Goal: Find specific page/section

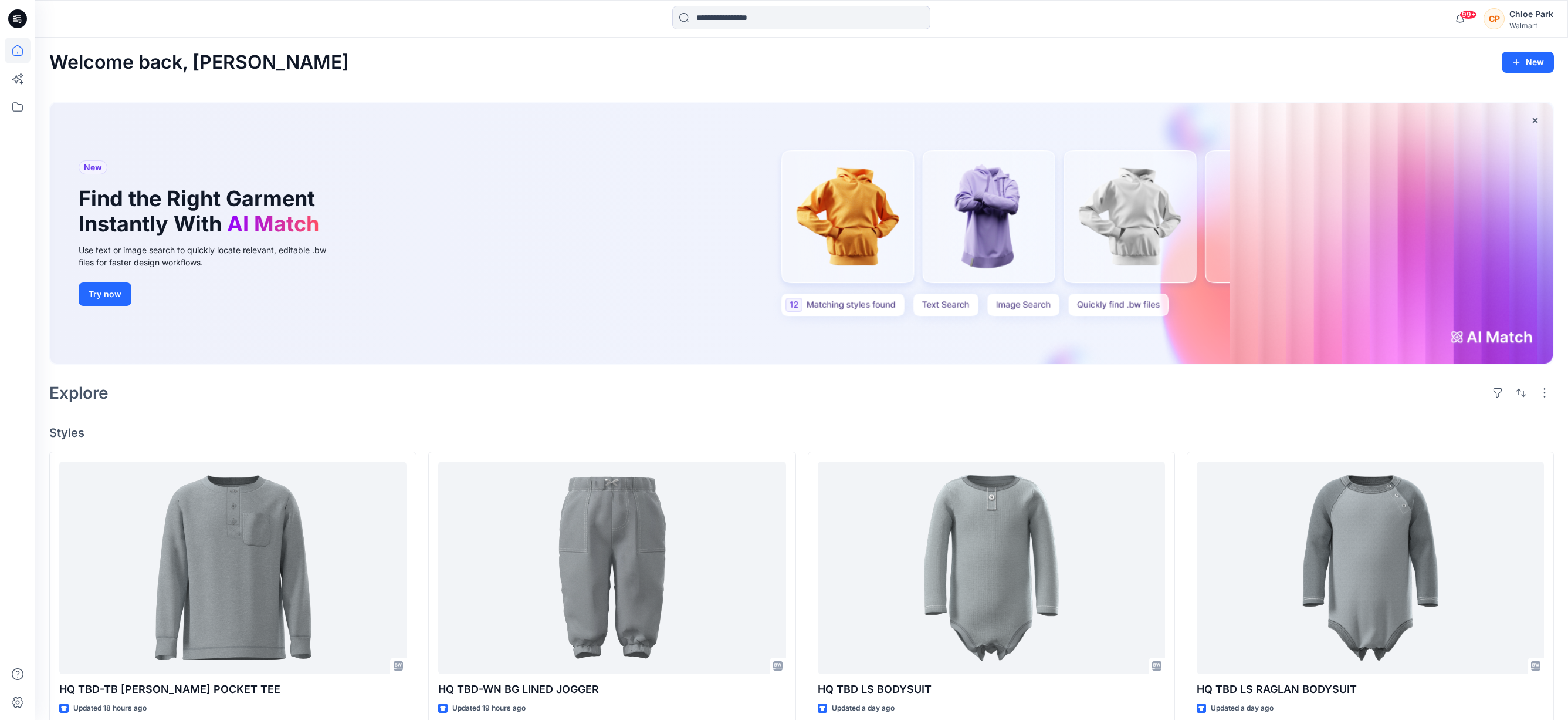
scroll to position [2213, 0]
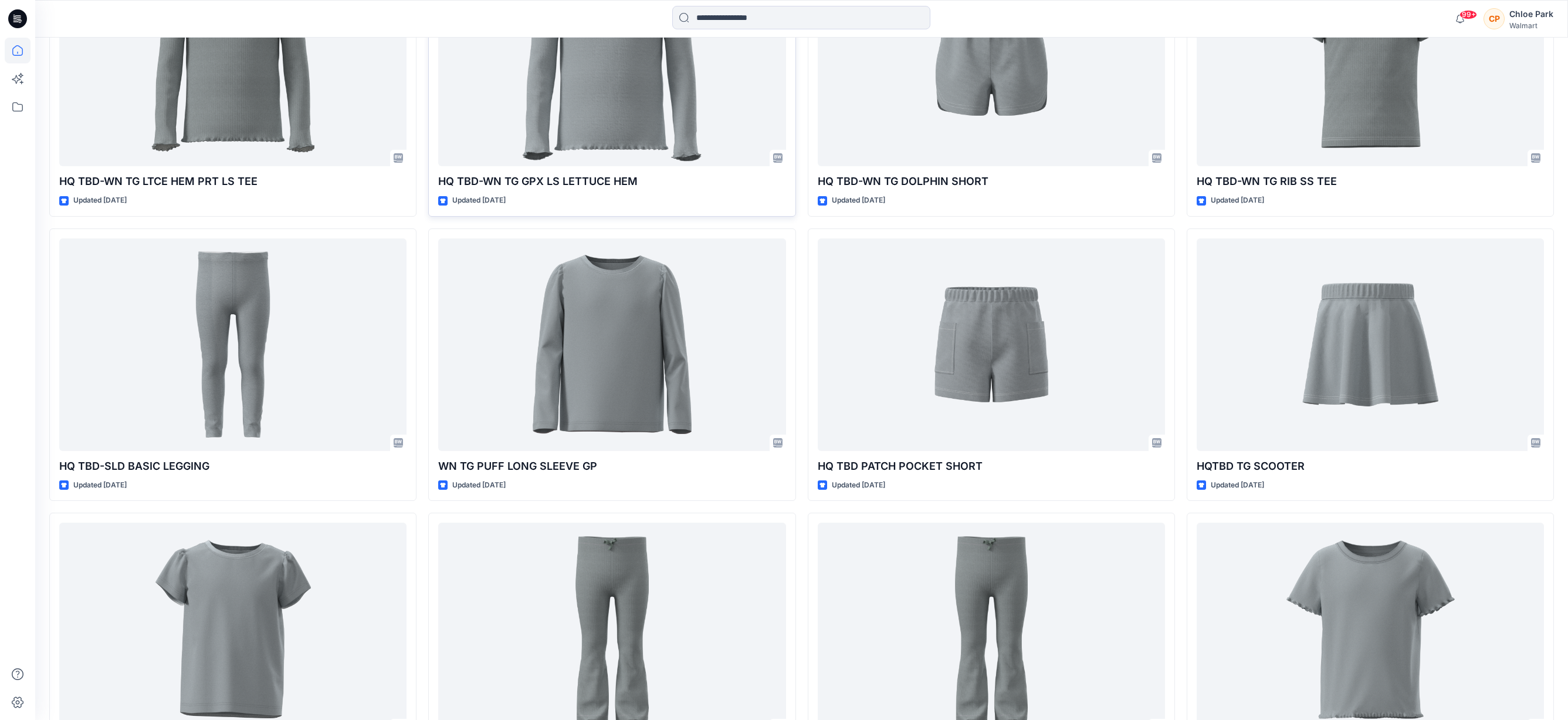
drag, startPoint x: 798, startPoint y: 220, endPoint x: 769, endPoint y: 185, distance: 45.5
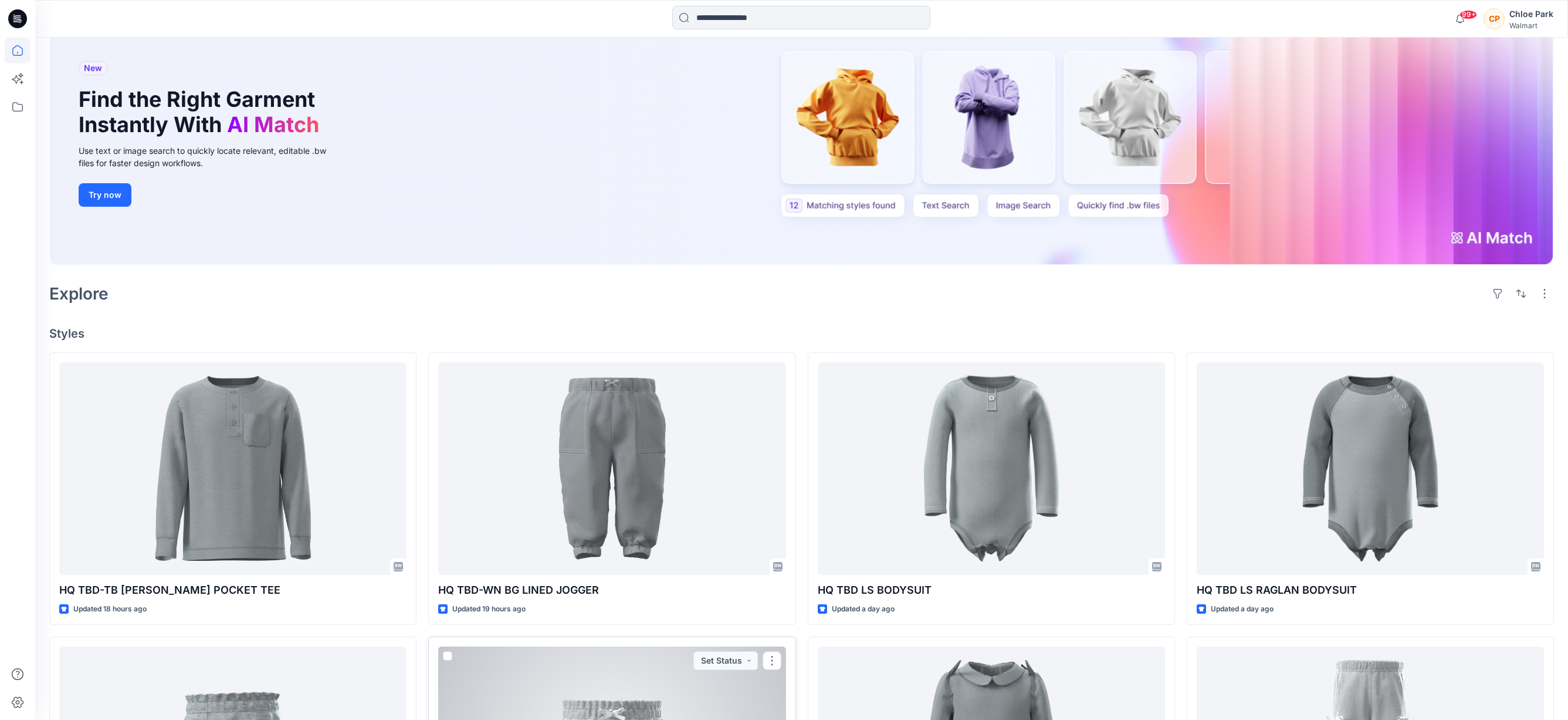
scroll to position [0, 0]
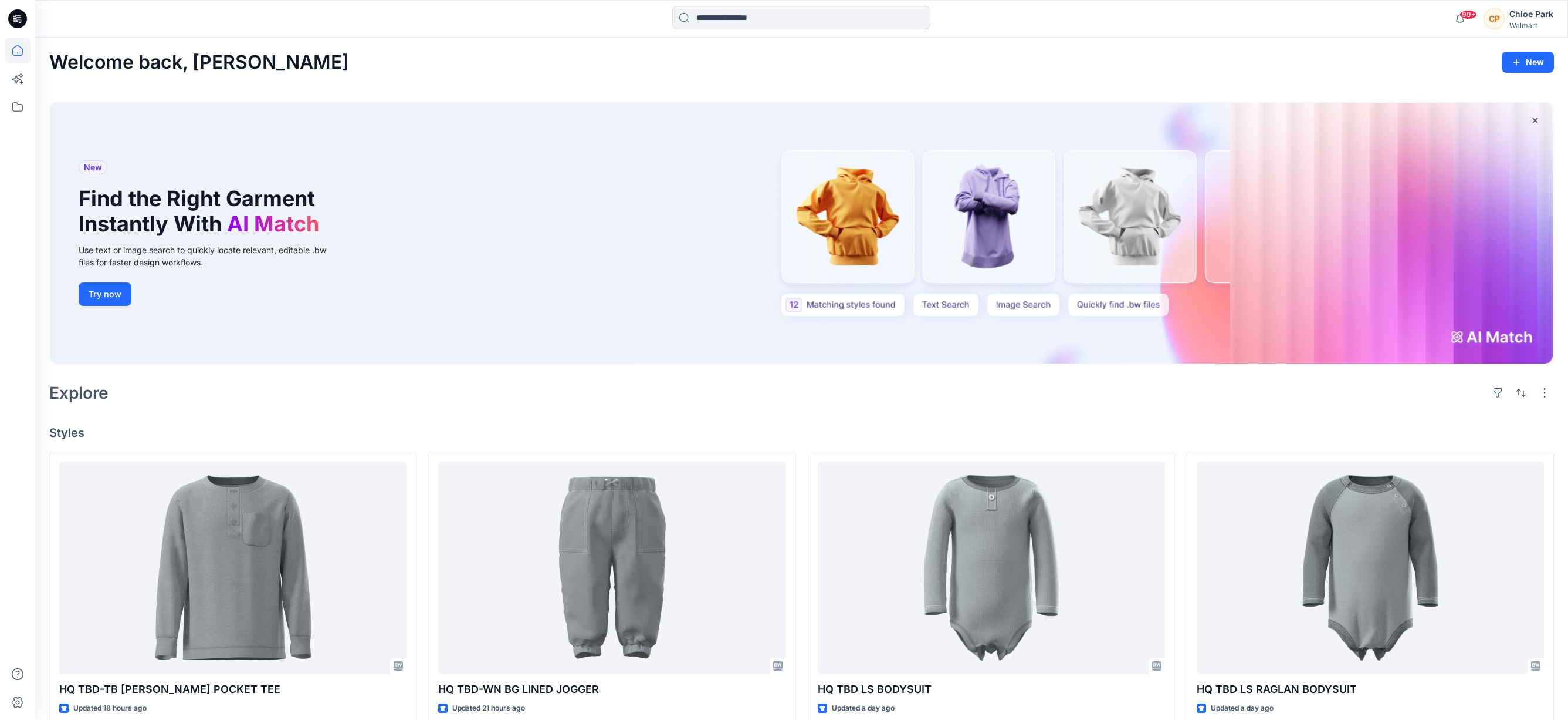
click at [977, 403] on div "Explore" at bounding box center [802, 393] width 1505 height 29
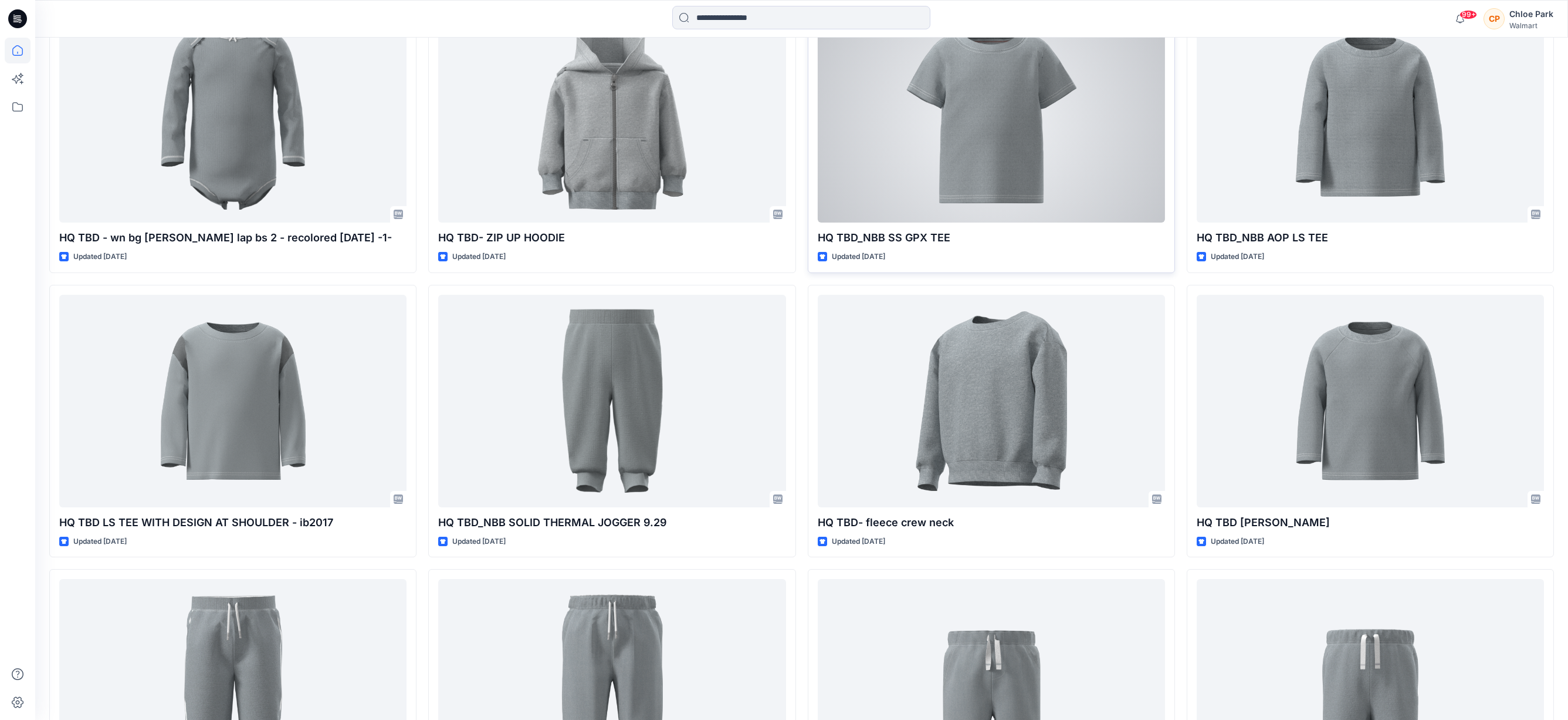
scroll to position [4178, 0]
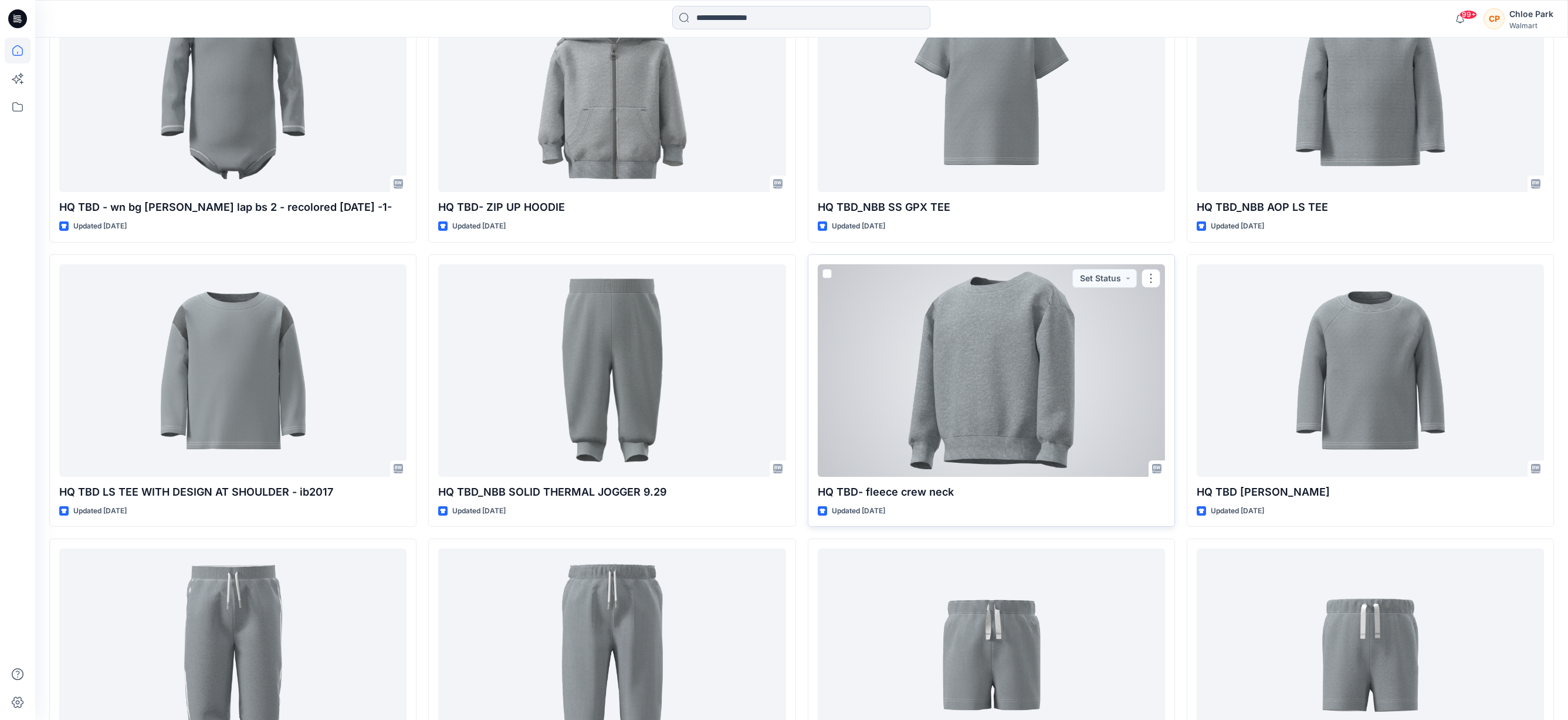
click at [998, 418] on div at bounding box center [991, 370] width 347 height 213
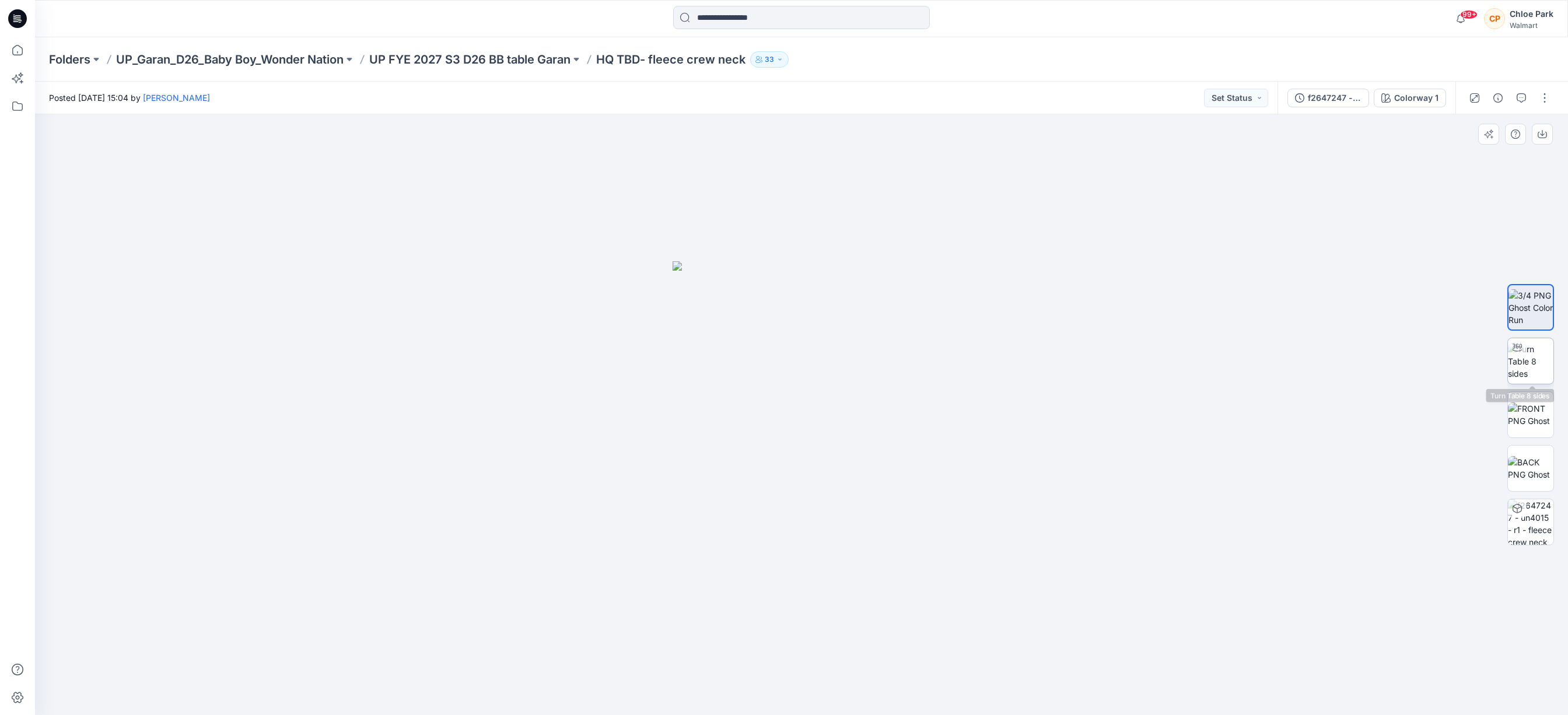
click at [1542, 352] on img at bounding box center [1530, 361] width 45 height 37
click at [1534, 414] on img at bounding box center [1530, 415] width 45 height 25
click at [1531, 313] on img at bounding box center [1530, 307] width 45 height 37
click at [1520, 98] on icon "button" at bounding box center [1521, 98] width 9 height 9
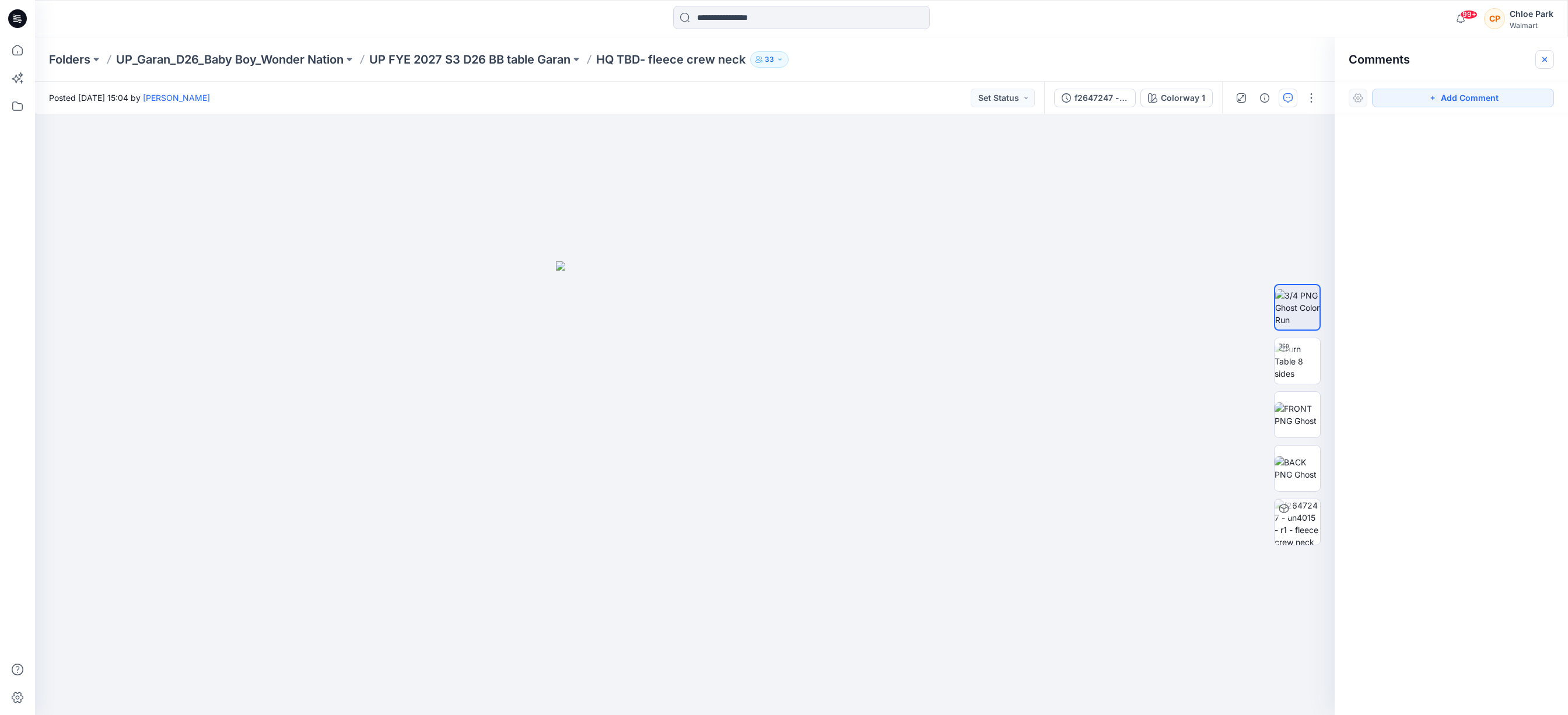
click at [1547, 61] on icon "button" at bounding box center [1544, 60] width 9 height 9
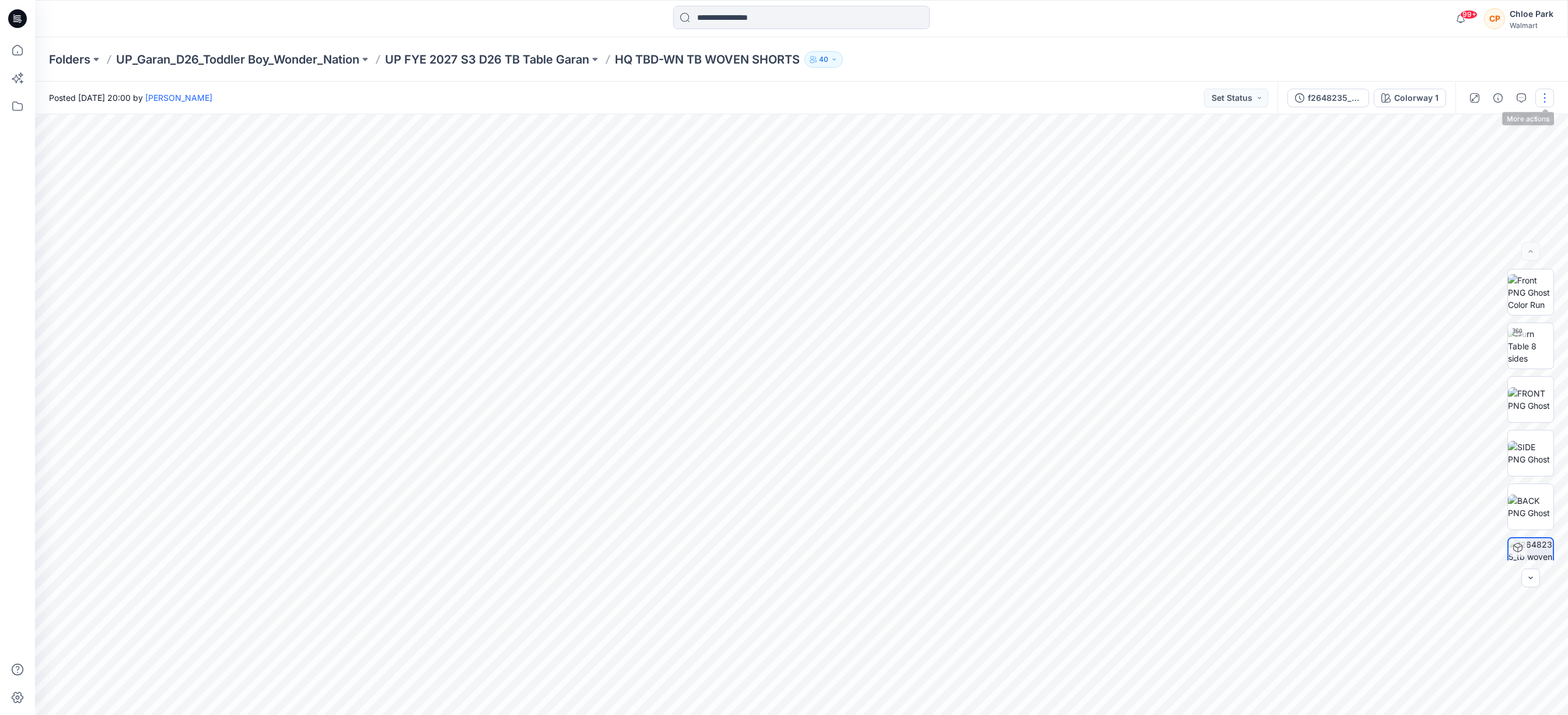
click at [1541, 100] on button "button" at bounding box center [1544, 98] width 19 height 19
click at [1542, 98] on button "button" at bounding box center [1544, 98] width 19 height 19
click at [1301, 60] on div "Folders UP_Garan_D26_Toddler Boy_Wonder_Nation UP FYE 2027 S3 D26 TB Table Gara…" at bounding box center [756, 59] width 1414 height 16
click at [1301, 57] on div "Folders UP_Garan_D26_Toddler Boy_Wonder_Nation UP FYE 2027 S3 D26 TB Table Gara…" at bounding box center [756, 59] width 1414 height 16
click at [1104, 54] on div "Folders UP_Garan_D26_Toddler Boy_Wonder_Nation UP FYE 2027 S3 D26 TB Table Gara…" at bounding box center [756, 59] width 1414 height 16
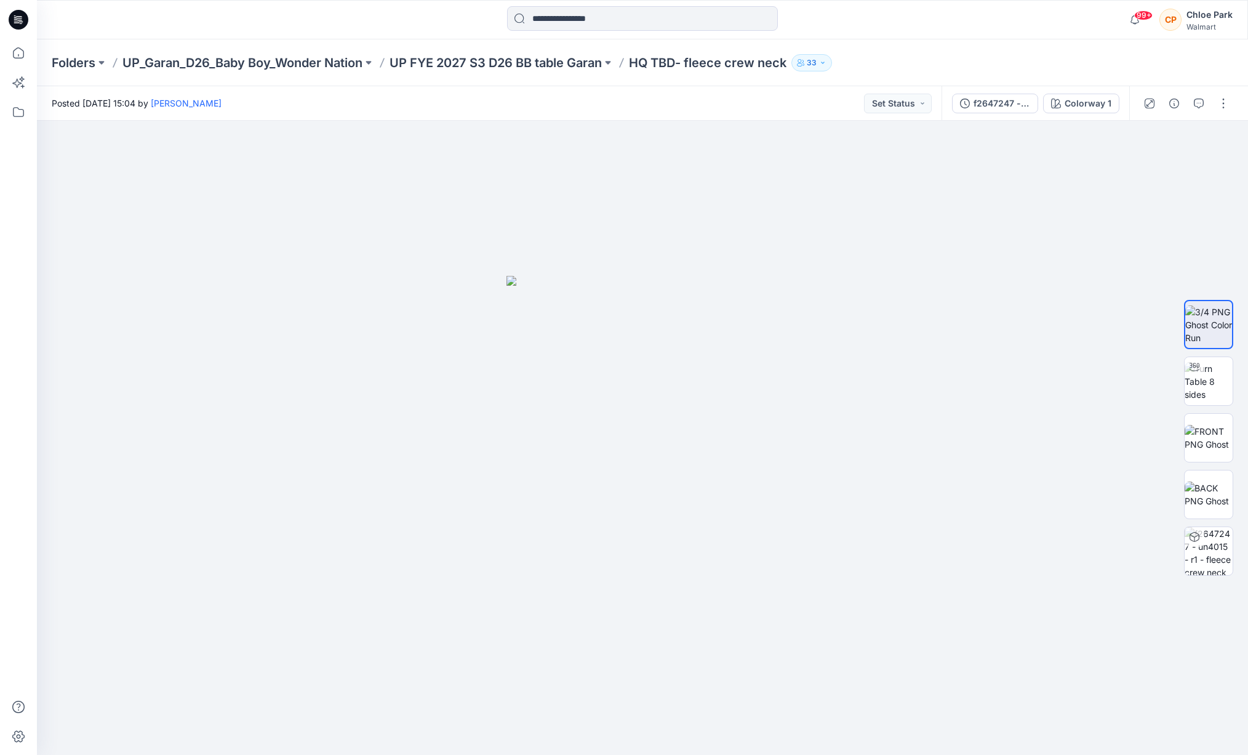
drag, startPoint x: 1093, startPoint y: 66, endPoint x: 969, endPoint y: 66, distance: 124.3
click at [1093, 66] on div "Folders UP_Garan_D26_Baby Boy_Wonder Nation UP FYE 2027 S3 D26 BB table Garan H…" at bounding box center [595, 62] width 1086 height 17
click at [17, 57] on icon at bounding box center [18, 52] width 11 height 11
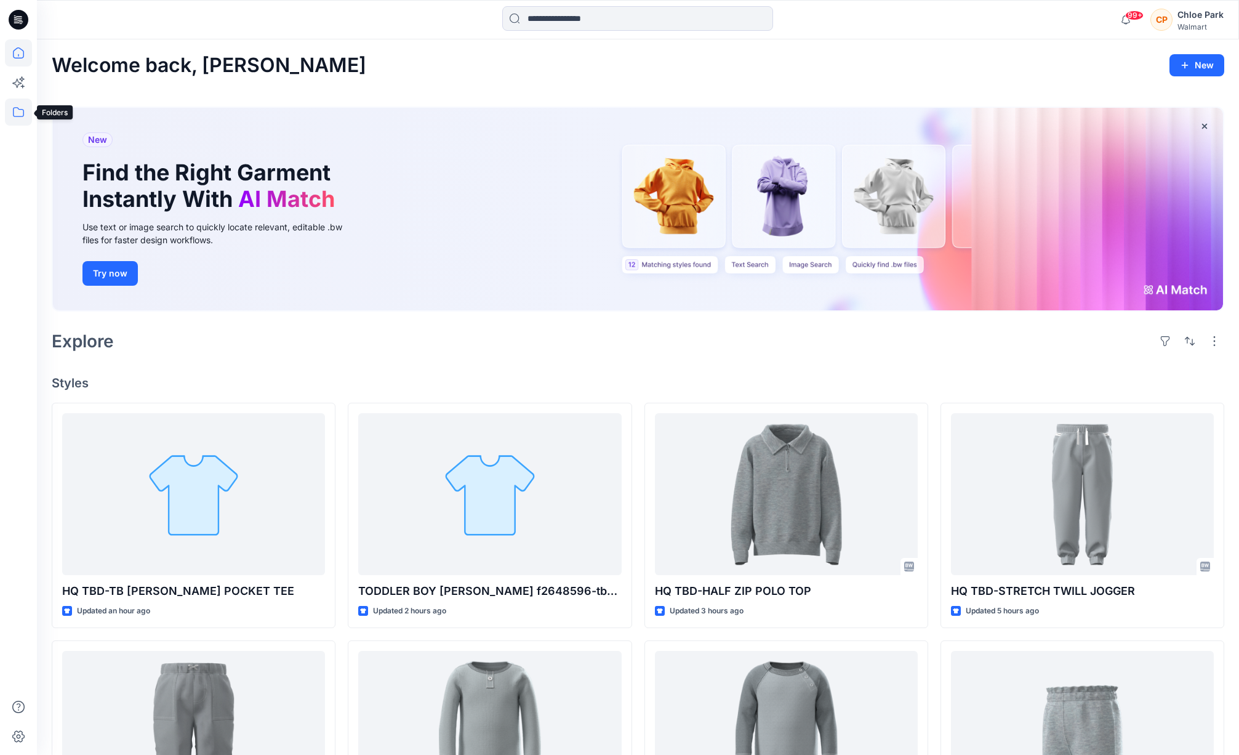
click at [15, 120] on icon at bounding box center [18, 111] width 27 height 27
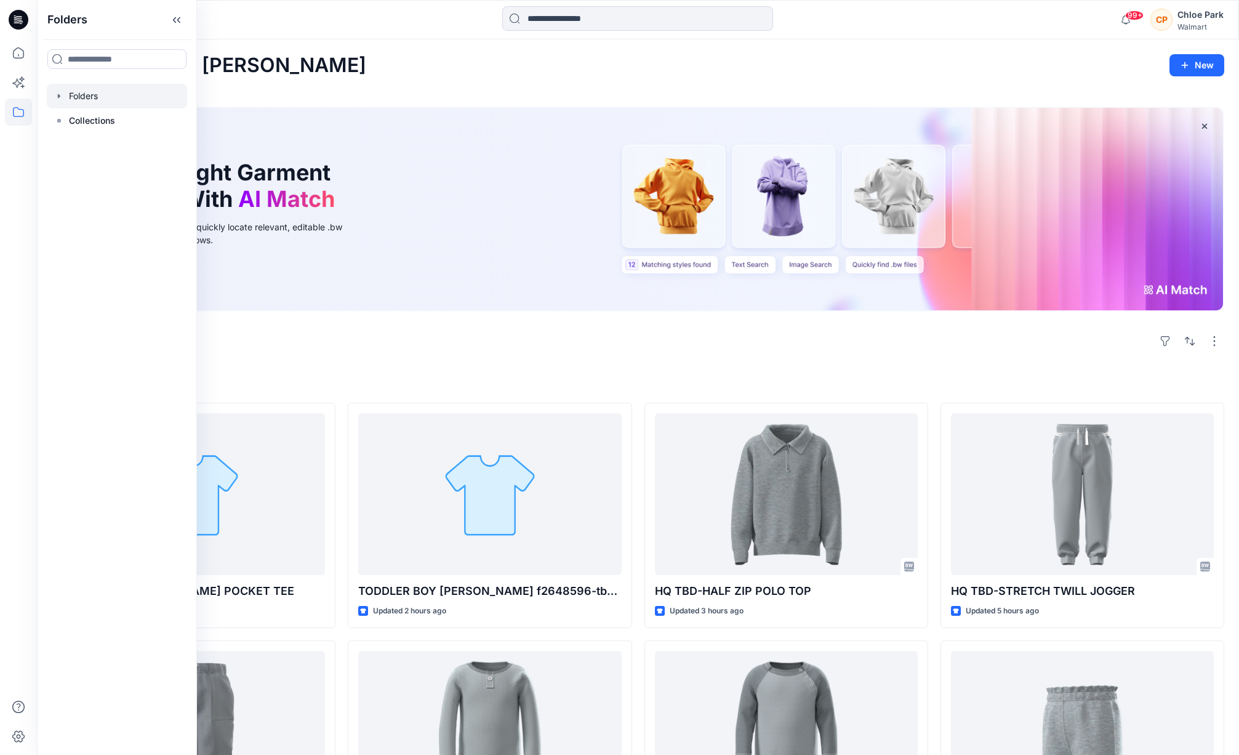
click at [84, 98] on div at bounding box center [117, 96] width 140 height 25
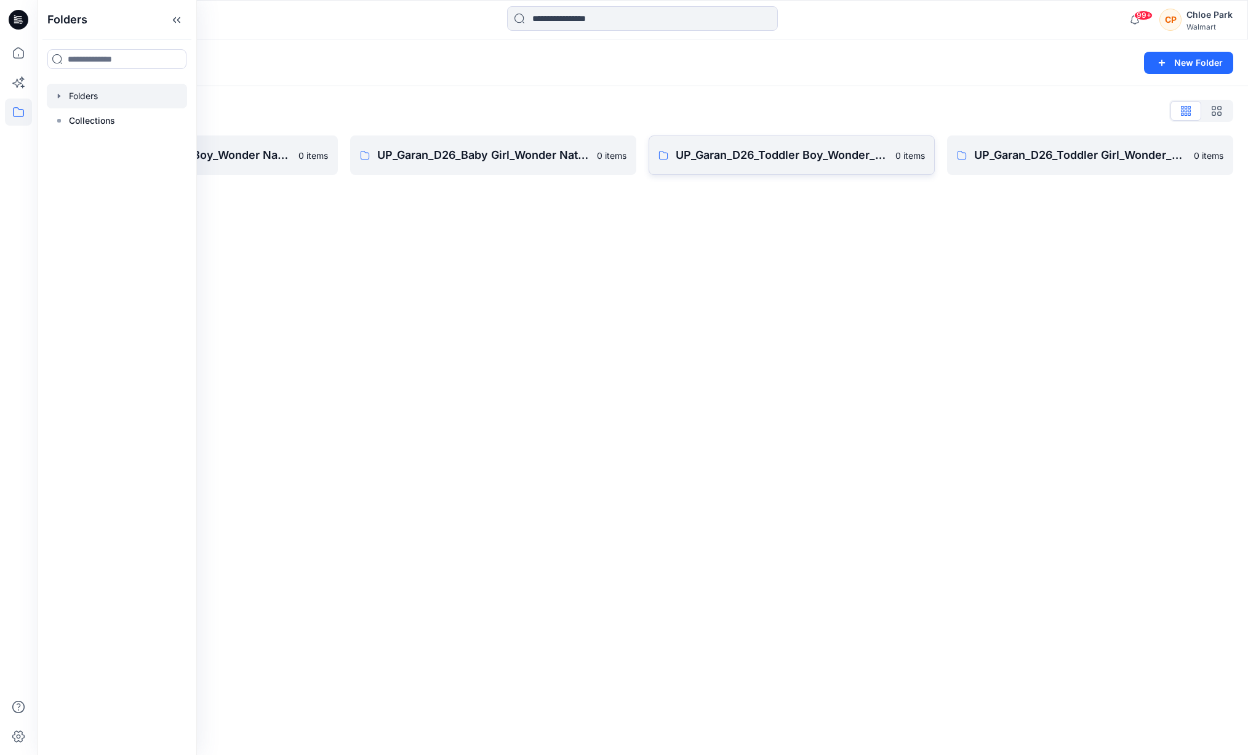
drag, startPoint x: 710, startPoint y: 111, endPoint x: 705, endPoint y: 148, distance: 37.9
click at [710, 111] on div "Folders List" at bounding box center [643, 111] width 1182 height 20
click at [639, 334] on div "Folders New Folder Folders List UP_Garan_D26_Baby Boy_Wonder Nation 0 items UP_…" at bounding box center [642, 396] width 1211 height 715
click at [282, 195] on div "Folders New Folder Folders List UP_Garan_D26_Baby Boy_Wonder Nation 0 items UP_…" at bounding box center [642, 396] width 1211 height 715
click at [252, 158] on p "UP_Garan_D26_Baby Boy_Wonder Nation" at bounding box center [185, 154] width 212 height 17
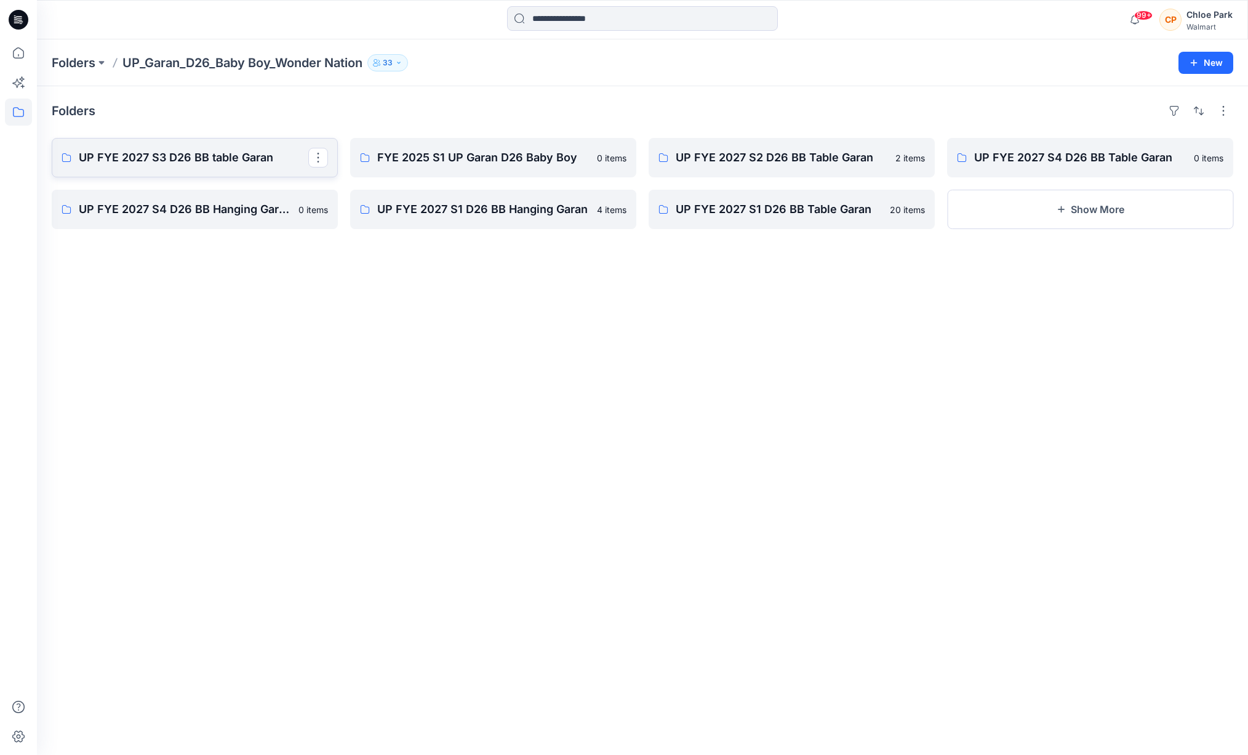
click at [255, 166] on p "UP FYE 2027 S3 D26 BB table Garan" at bounding box center [194, 157] width 230 height 17
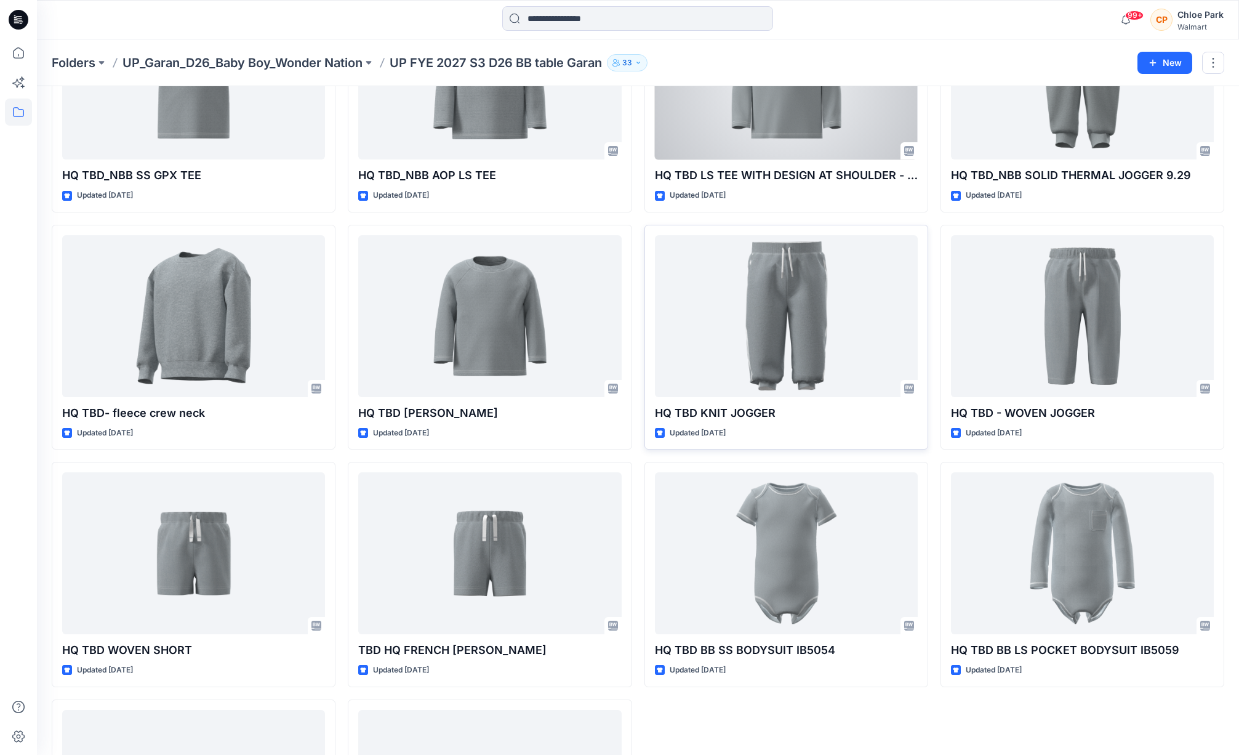
scroll to position [572, 0]
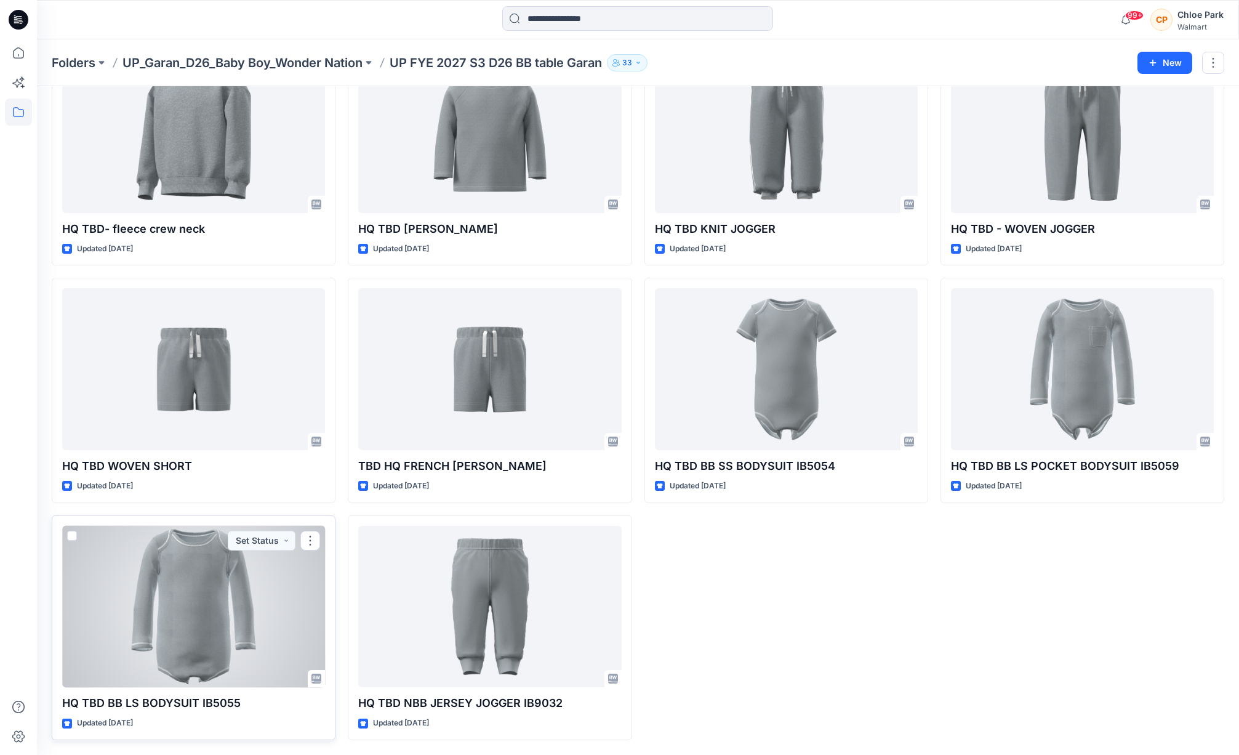
click at [192, 609] on div at bounding box center [193, 607] width 263 height 162
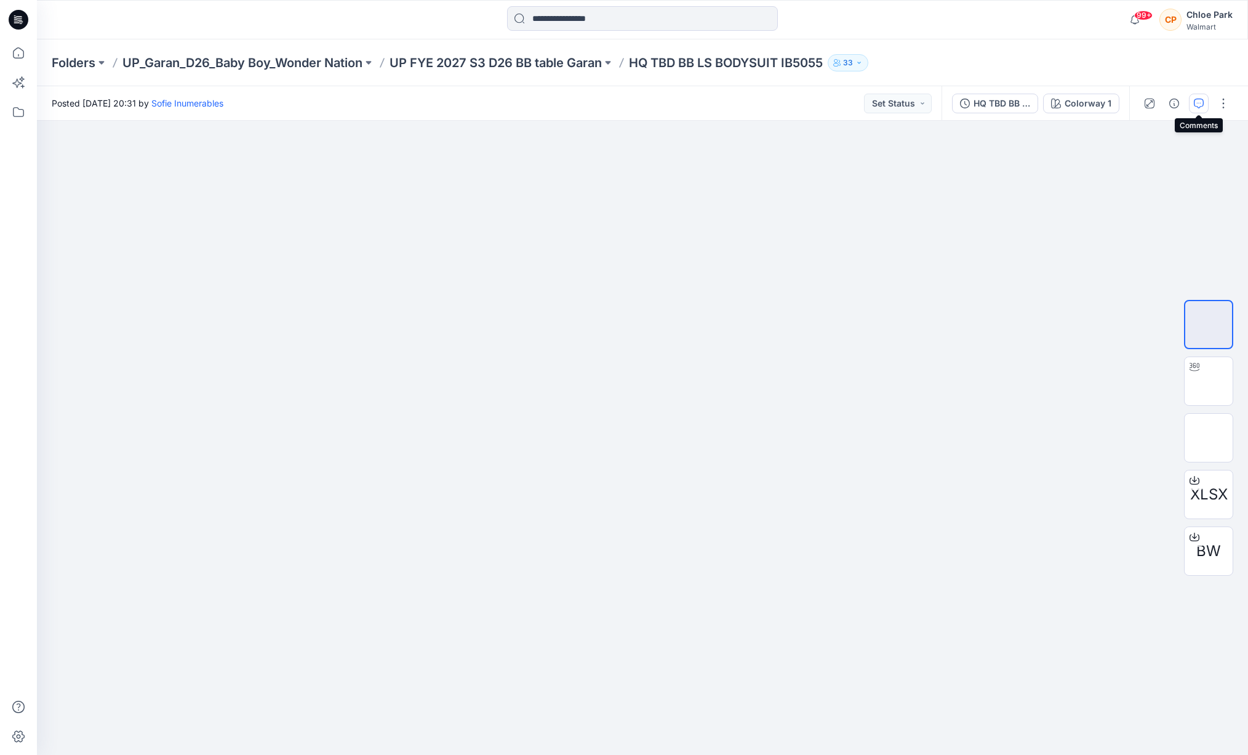
click at [1202, 107] on icon "button" at bounding box center [1199, 103] width 10 height 10
